Goal: Task Accomplishment & Management: Use online tool/utility

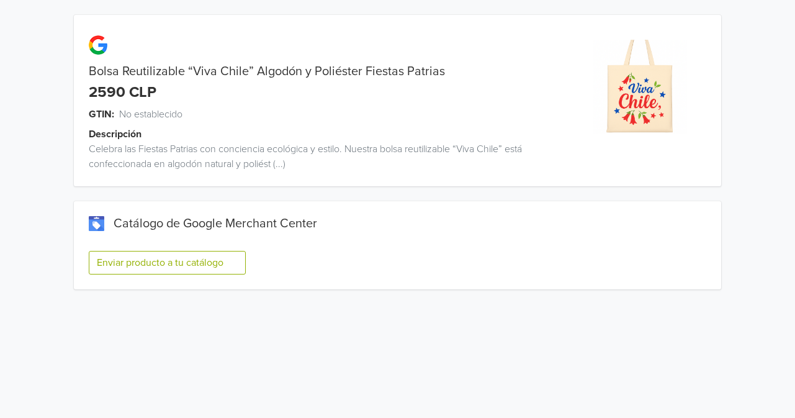
click at [204, 263] on button "Enviar producto a tu catálogo" at bounding box center [167, 263] width 157 height 24
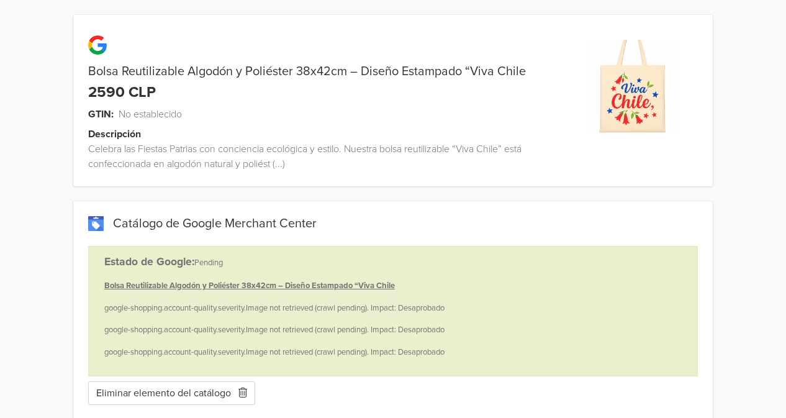
scroll to position [17, 0]
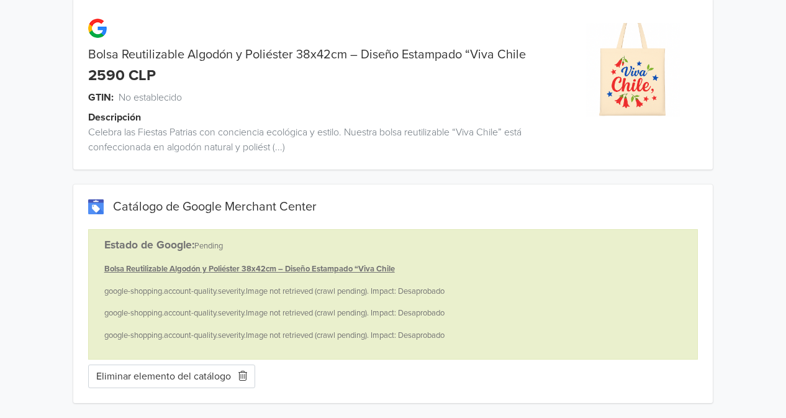
click at [244, 374] on icon "button" at bounding box center [242, 375] width 9 height 10
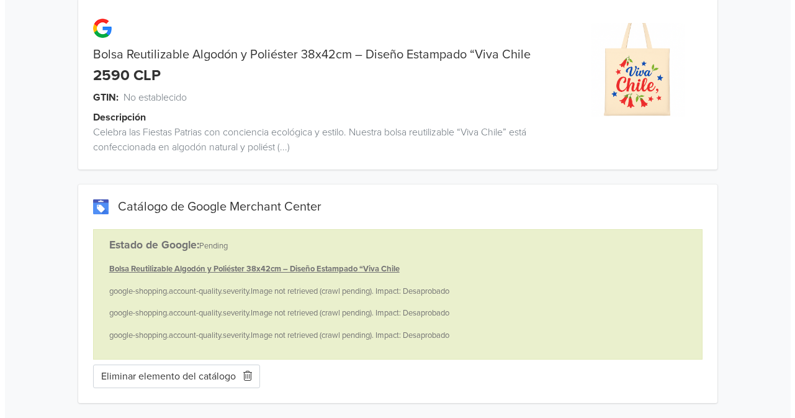
scroll to position [0, 0]
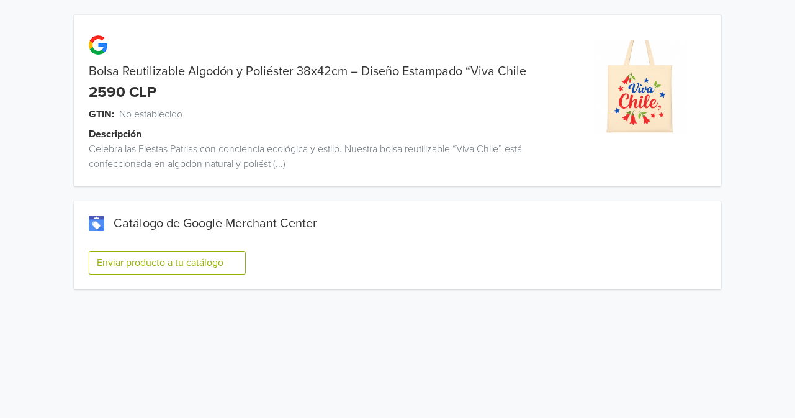
click at [187, 258] on button "Enviar producto a tu catálogo" at bounding box center [167, 263] width 157 height 24
